Goal: Task Accomplishment & Management: Use online tool/utility

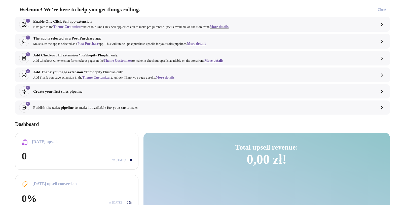
select select "**"
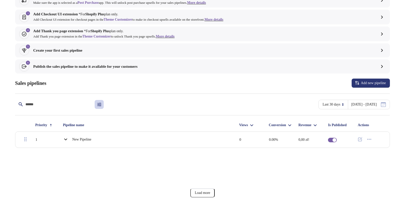
scroll to position [48, 0]
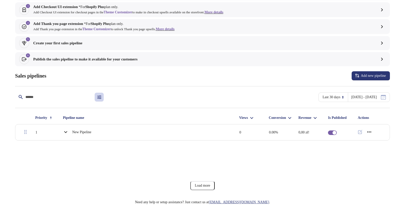
click at [369, 129] on icon "button" at bounding box center [369, 131] width 5 height 5
click at [373, 148] on span "Delete" at bounding box center [373, 147] width 15 height 5
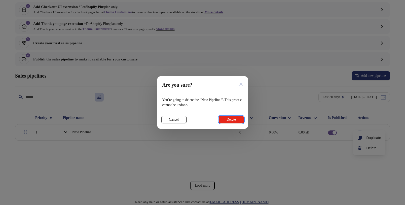
drag, startPoint x: 231, startPoint y: 120, endPoint x: 235, endPoint y: 120, distance: 4.5
click at [231, 121] on span "Delete" at bounding box center [230, 119] width 9 height 4
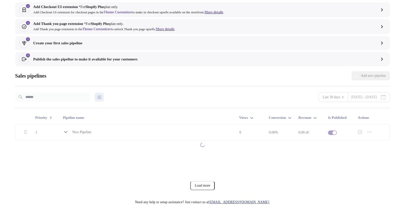
scroll to position [39, 0]
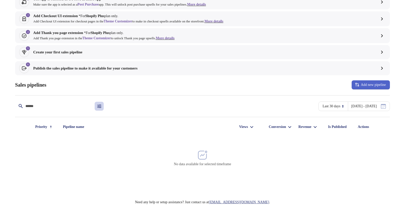
click at [367, 88] on button "Add new pipeline" at bounding box center [370, 84] width 38 height 9
click at [364, 99] on span "Create pipeline" at bounding box center [370, 98] width 28 height 5
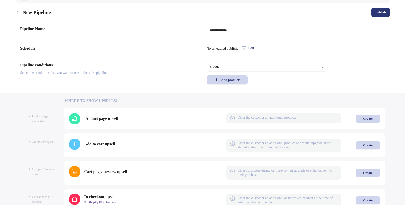
scroll to position [110, 0]
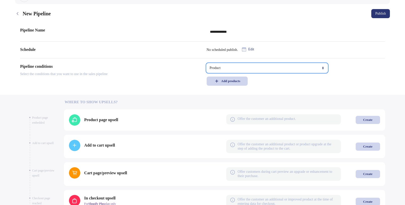
click at [207, 63] on select "**********" at bounding box center [267, 67] width 121 height 9
click at [232, 84] on button "Add products" at bounding box center [227, 80] width 41 height 9
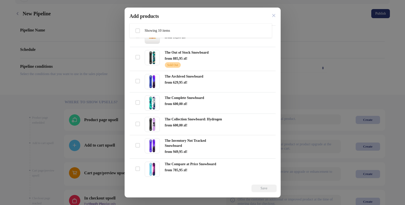
scroll to position [121, 0]
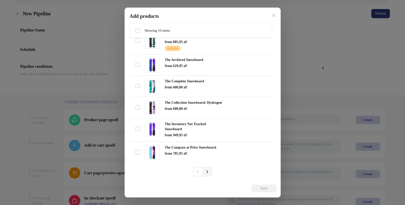
click at [209, 173] on button "Next" at bounding box center [207, 171] width 10 height 9
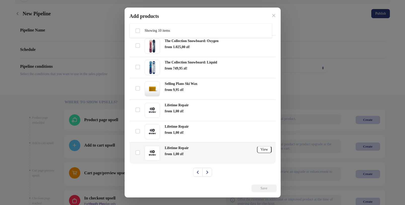
scroll to position [107, 0]
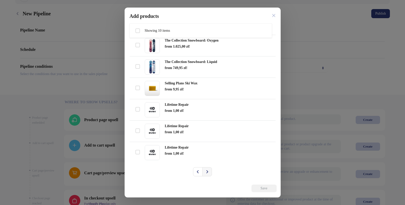
click at [205, 170] on icon "Next" at bounding box center [207, 171] width 5 height 5
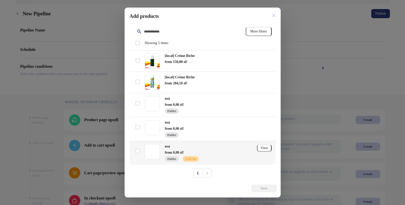
scroll to position [7, 0]
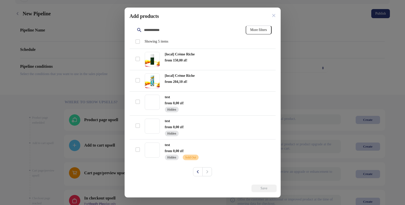
click at [207, 171] on div "Pagination" at bounding box center [207, 171] width 10 height 9
click at [195, 170] on icon "Previous" at bounding box center [197, 171] width 5 height 5
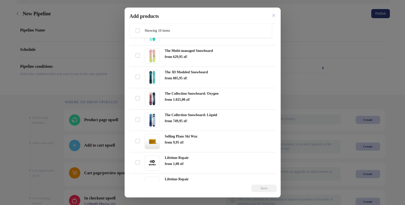
scroll to position [107, 0]
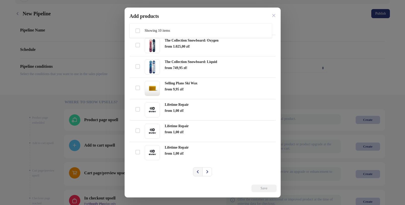
click at [198, 173] on icon "Previous" at bounding box center [197, 171] width 5 height 5
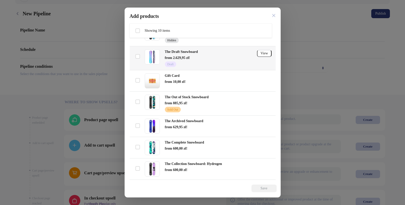
scroll to position [60, 0]
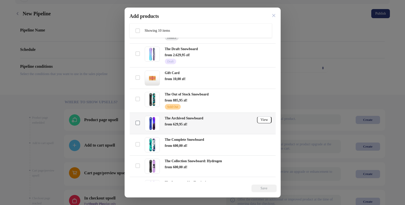
click at [138, 122] on span at bounding box center [137, 123] width 5 height 5
click at [258, 188] on span "Save" at bounding box center [264, 188] width 13 height 4
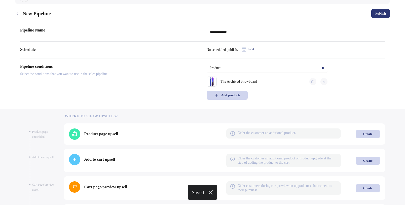
scroll to position [215, 0]
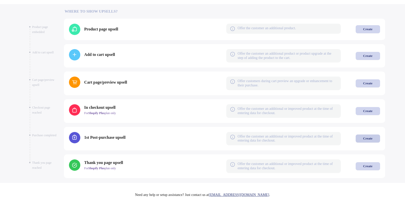
click at [369, 139] on div "Create" at bounding box center [367, 138] width 9 height 4
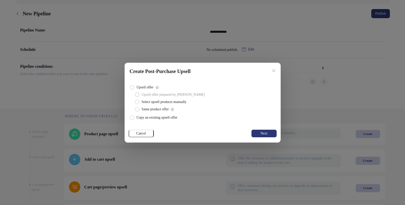
scroll to position [0, 0]
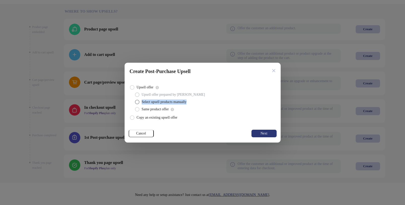
drag, startPoint x: 141, startPoint y: 103, endPoint x: 190, endPoint y: 102, distance: 49.1
click at [186, 102] on span "Select upsell products manually" at bounding box center [164, 101] width 45 height 5
click at [155, 110] on span "Same product offer" at bounding box center [155, 109] width 27 height 5
drag, startPoint x: 176, startPoint y: 109, endPoint x: 168, endPoint y: 107, distance: 8.2
click at [173, 108] on div "Same product offer" at bounding box center [204, 108] width 143 height 9
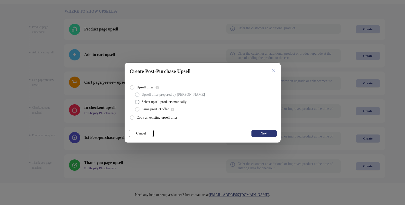
click at [161, 102] on span "Select upsell products manually" at bounding box center [164, 101] width 45 height 5
click at [173, 118] on span "Copy an existing upsell offer" at bounding box center [157, 117] width 41 height 5
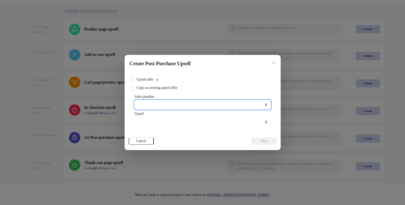
click at [166, 103] on select "Sales pipeline" at bounding box center [203, 104] width 136 height 9
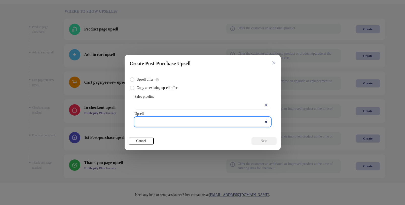
click at [166, 121] on select "Upsell" at bounding box center [203, 121] width 136 height 9
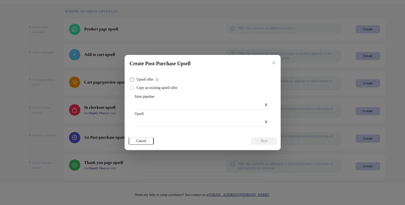
click at [147, 80] on span "Upsell offer" at bounding box center [145, 79] width 17 height 5
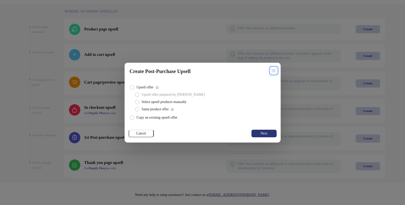
click at [275, 71] on icon "Close" at bounding box center [274, 71] width 4 height 4
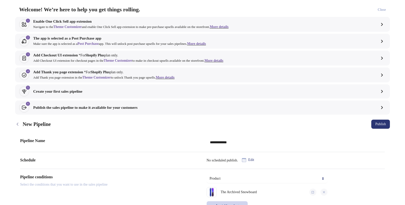
scroll to position [215, 0]
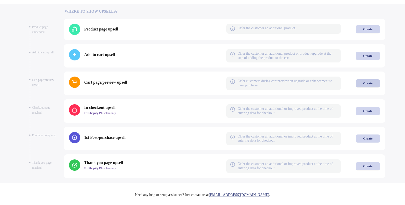
click at [365, 85] on div "Create" at bounding box center [367, 83] width 9 height 4
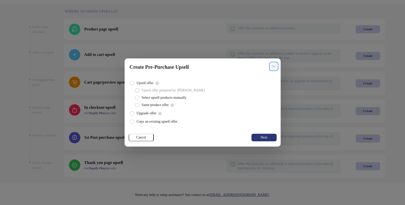
click at [276, 66] on button "Close" at bounding box center [274, 66] width 8 height 8
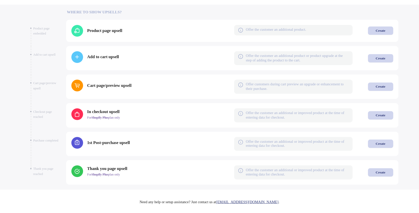
scroll to position [207, 0]
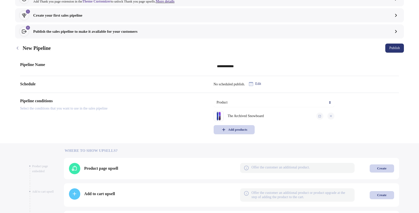
scroll to position [121, 0]
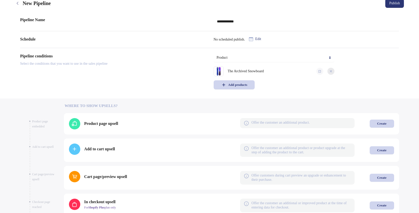
click at [331, 72] on icon "button" at bounding box center [331, 71] width 3 height 3
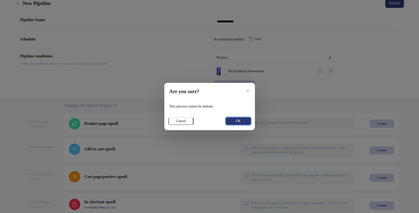
drag, startPoint x: 236, startPoint y: 121, endPoint x: 252, endPoint y: 118, distance: 15.7
click at [237, 121] on span "OK" at bounding box center [237, 121] width 5 height 4
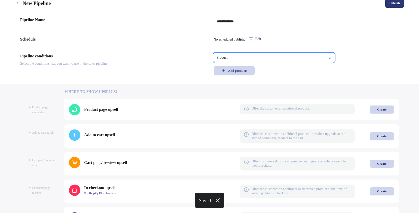
click at [214, 53] on select "**********" at bounding box center [274, 57] width 121 height 9
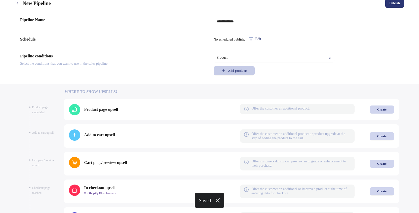
click at [244, 70] on div "Add products" at bounding box center [237, 71] width 19 height 4
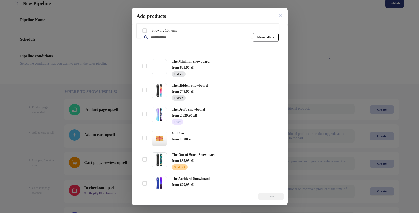
scroll to position [113, 0]
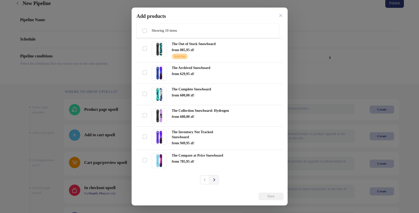
click at [213, 179] on icon "Next" at bounding box center [214, 179] width 2 height 3
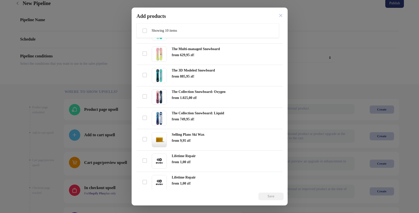
scroll to position [99, 0]
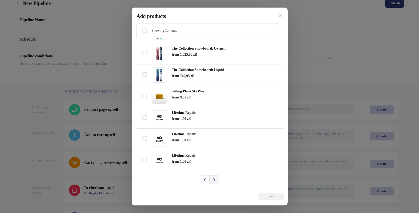
click at [212, 178] on icon "Next" at bounding box center [214, 179] width 5 height 5
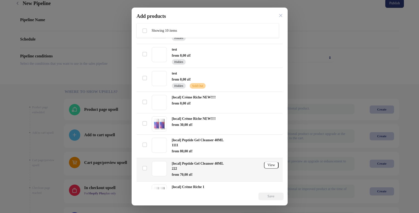
scroll to position [110, 0]
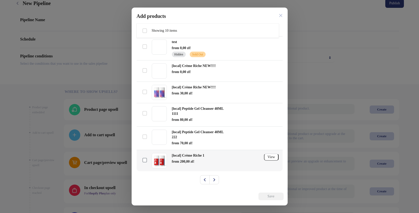
click at [145, 161] on span at bounding box center [144, 160] width 5 height 5
click at [269, 199] on button "Save" at bounding box center [270, 196] width 25 height 8
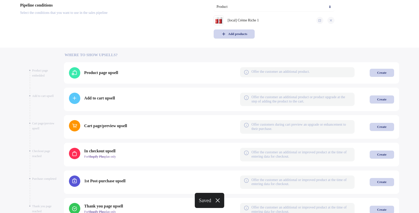
scroll to position [207, 0]
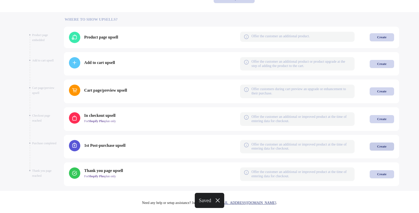
click at [386, 147] on div "Create" at bounding box center [381, 146] width 9 height 4
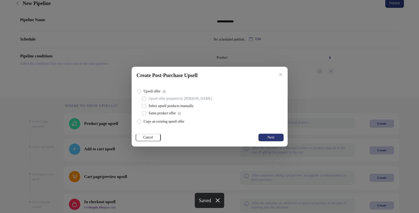
scroll to position [0, 0]
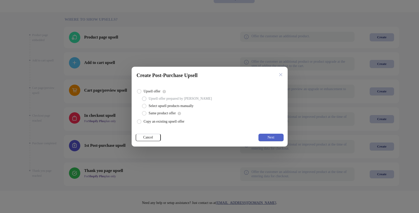
click at [272, 140] on button "Next" at bounding box center [270, 138] width 25 height 8
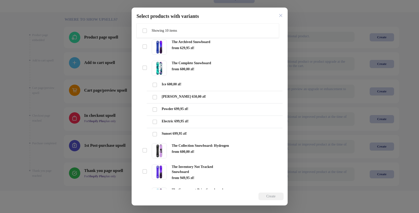
scroll to position [369, 0]
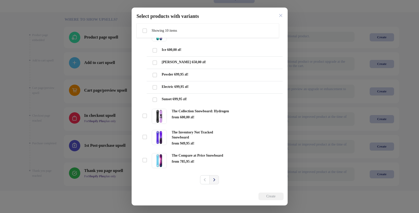
click at [213, 180] on icon "Next" at bounding box center [214, 179] width 2 height 3
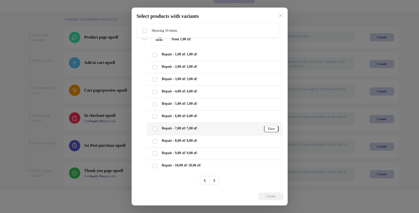
scroll to position [510, 0]
click at [214, 181] on icon "Next" at bounding box center [214, 179] width 5 height 5
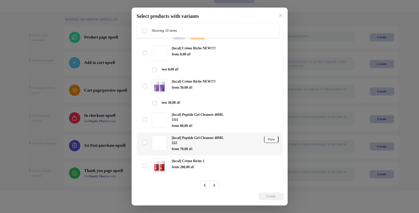
scroll to position [168, 0]
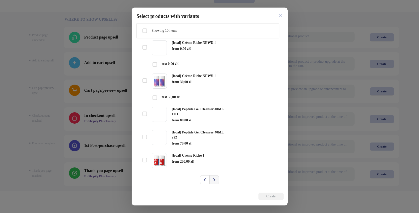
click at [214, 181] on icon "Next" at bounding box center [214, 179] width 5 height 5
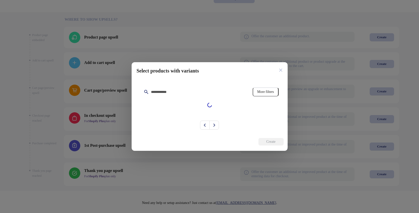
scroll to position [0, 0]
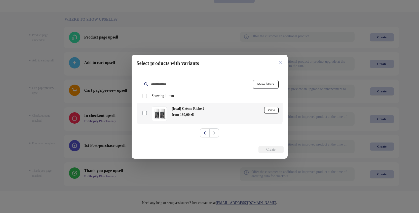
click at [144, 114] on span at bounding box center [144, 113] width 5 height 5
click at [262, 150] on button "Create" at bounding box center [270, 150] width 25 height 8
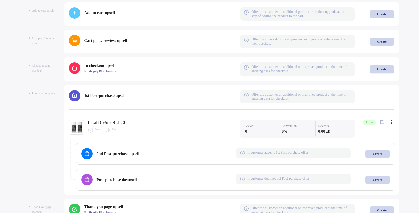
scroll to position [289, 0]
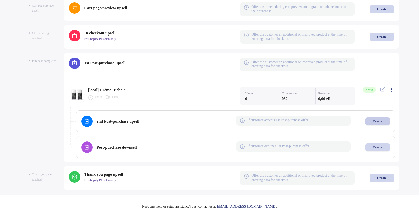
click at [381, 119] on div "Create" at bounding box center [377, 121] width 9 height 4
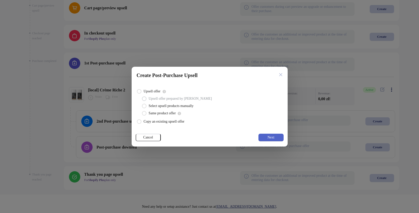
click at [269, 135] on span "Next" at bounding box center [270, 137] width 7 height 4
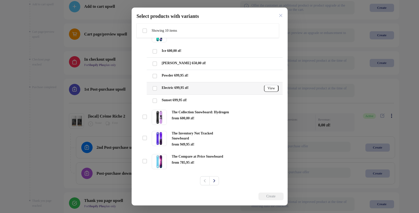
scroll to position [369, 0]
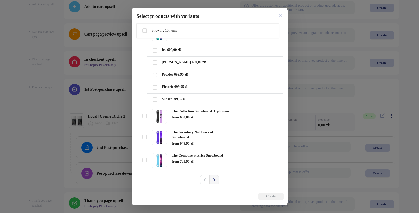
click at [213, 179] on icon "Next" at bounding box center [214, 179] width 5 height 5
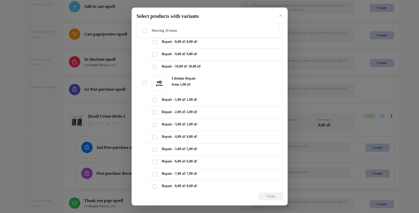
scroll to position [510, 0]
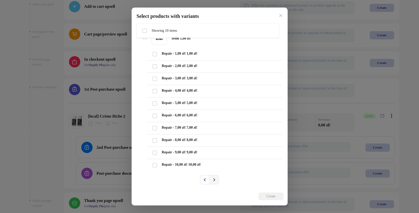
click at [212, 180] on icon "Next" at bounding box center [214, 179] width 5 height 5
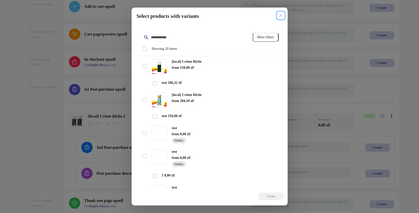
drag, startPoint x: 282, startPoint y: 15, endPoint x: 284, endPoint y: 20, distance: 6.1
click at [282, 15] on icon "Close" at bounding box center [281, 16] width 4 height 4
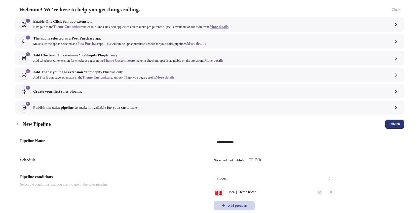
click at [392, 121] on button "Publish" at bounding box center [394, 124] width 19 height 9
